Goal: Book appointment/travel/reservation

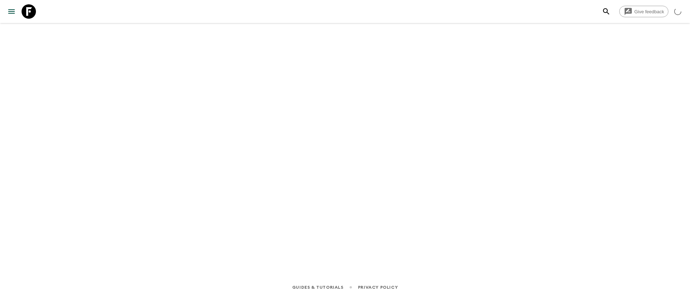
click at [15, 8] on icon "menu" at bounding box center [11, 11] width 9 height 9
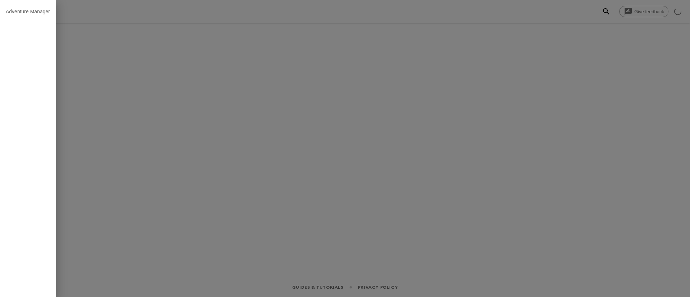
click at [105, 68] on div at bounding box center [345, 148] width 690 height 297
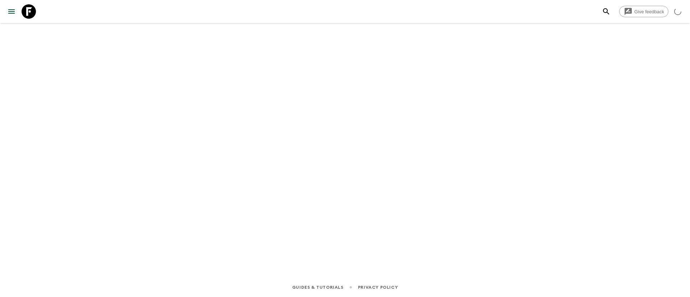
click at [14, 12] on icon "menu" at bounding box center [11, 11] width 9 height 9
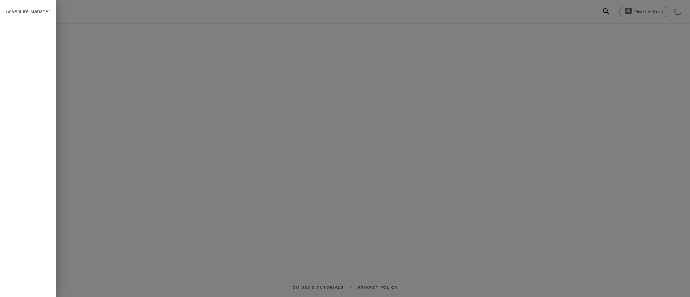
click at [127, 61] on div at bounding box center [345, 148] width 690 height 297
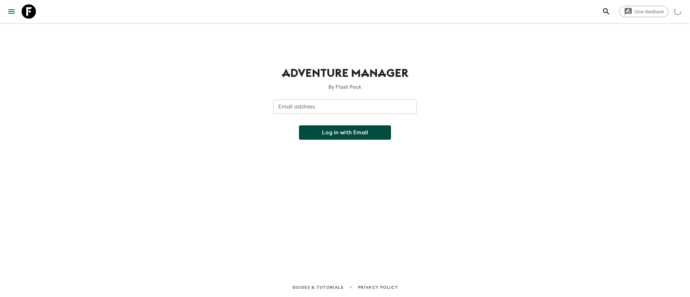
click at [13, 12] on icon "menu" at bounding box center [11, 11] width 9 height 9
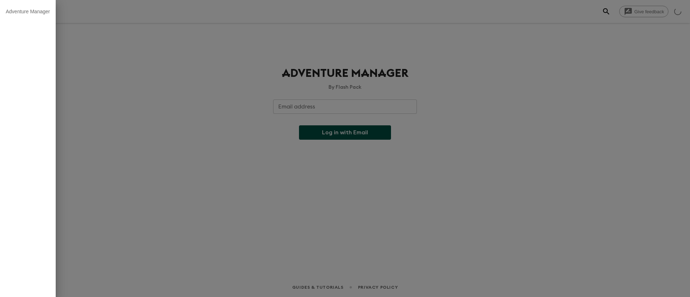
drag, startPoint x: 637, startPoint y: 0, endPoint x: 182, endPoint y: 52, distance: 457.6
click at [182, 52] on div at bounding box center [345, 148] width 690 height 297
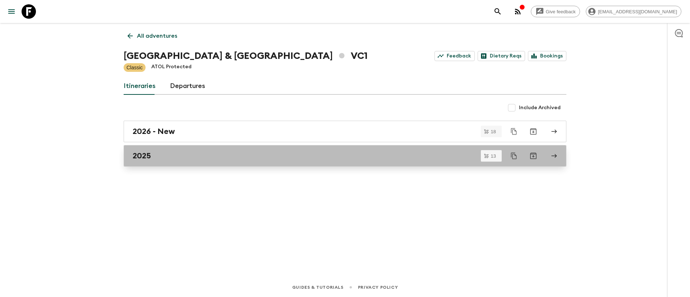
click at [146, 153] on h2 "2025" at bounding box center [142, 155] width 18 height 9
